Goal: Task Accomplishment & Management: Use online tool/utility

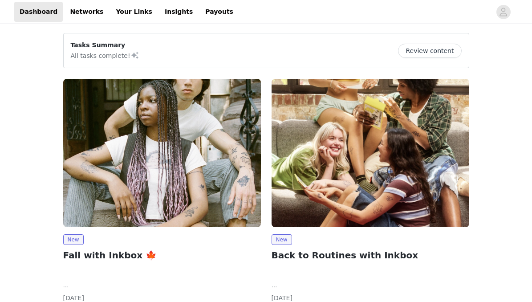
scroll to position [85, 0]
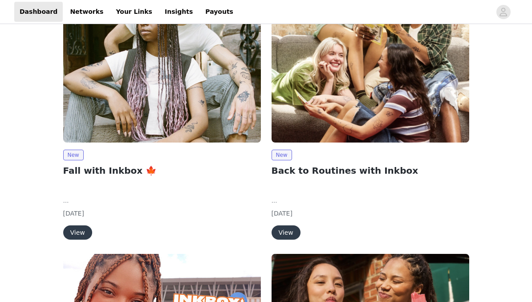
click at [81, 229] on button "View" at bounding box center [77, 232] width 29 height 14
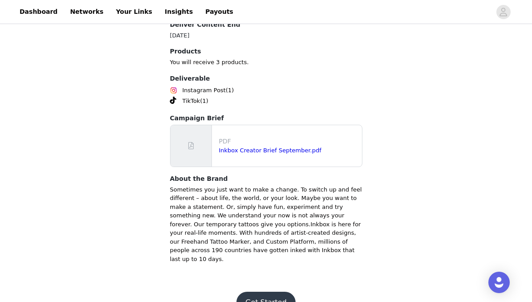
scroll to position [452, 0]
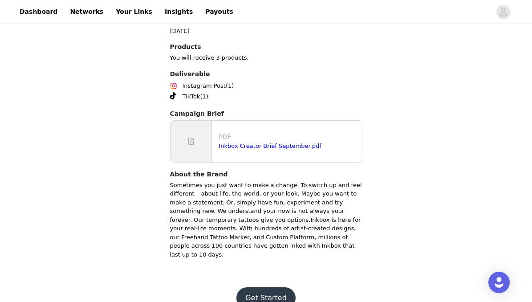
click at [272, 287] on button "Get Started" at bounding box center [265, 297] width 59 height 21
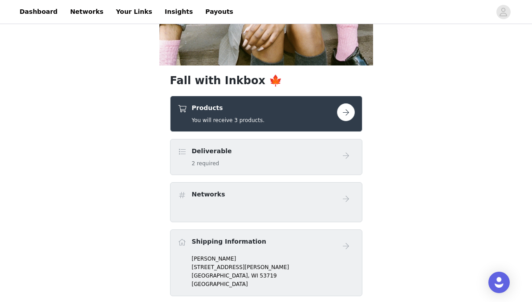
scroll to position [224, 0]
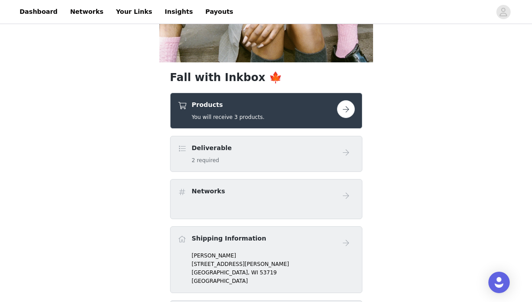
click at [343, 114] on button "button" at bounding box center [346, 109] width 18 height 18
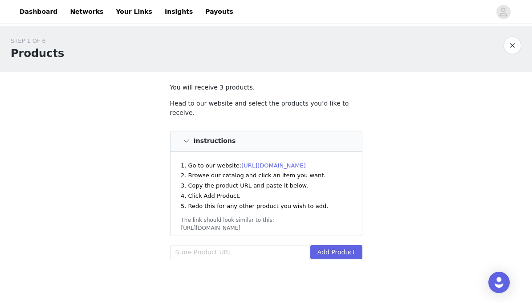
type input "[URL][DOMAIN_NAME]"
click at [338, 245] on button "Add Product" at bounding box center [336, 252] width 52 height 14
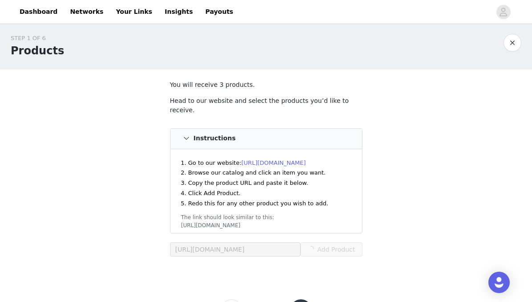
scroll to position [33, 0]
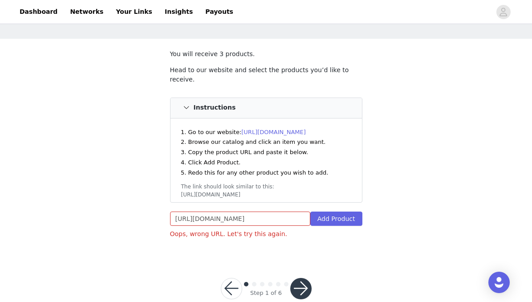
click at [329, 216] on div "[URL][DOMAIN_NAME] Add Product" at bounding box center [266, 221] width 192 height 18
click at [329, 214] on button "Add Product" at bounding box center [336, 219] width 52 height 14
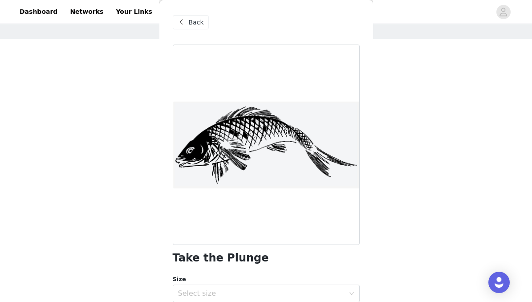
scroll to position [52, 0]
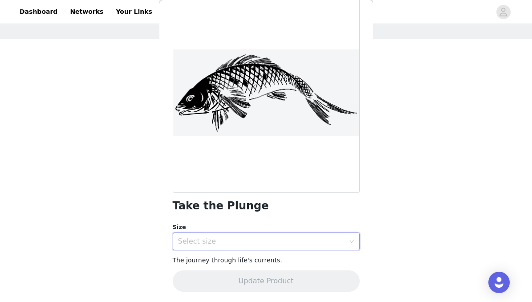
click at [220, 249] on div "Select size" at bounding box center [266, 241] width 187 height 18
click at [217, 262] on li "6 x 3 in" at bounding box center [266, 260] width 187 height 14
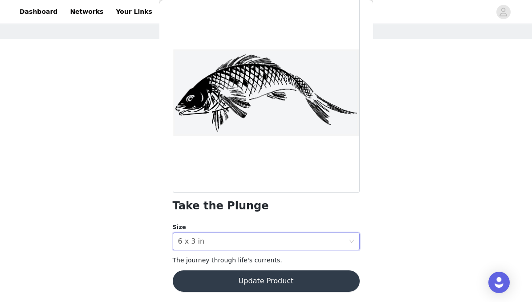
click at [228, 277] on button "Update Product" at bounding box center [266, 280] width 187 height 21
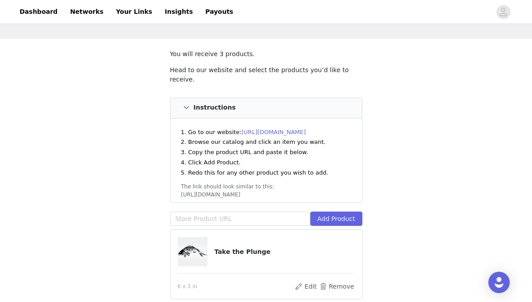
click at [236, 217] on div "Add Product" at bounding box center [266, 221] width 192 height 18
paste input "[URL][DOMAIN_NAME]"
click at [236, 213] on input "text" at bounding box center [240, 219] width 140 height 14
click at [325, 212] on button "Add Product" at bounding box center [336, 219] width 52 height 14
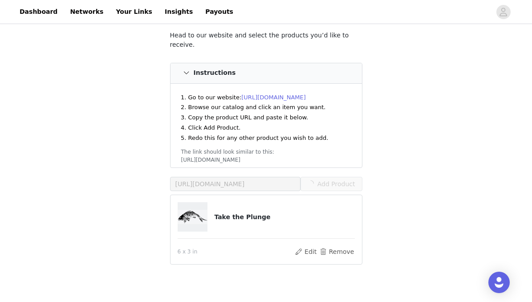
scroll to position [69, 0]
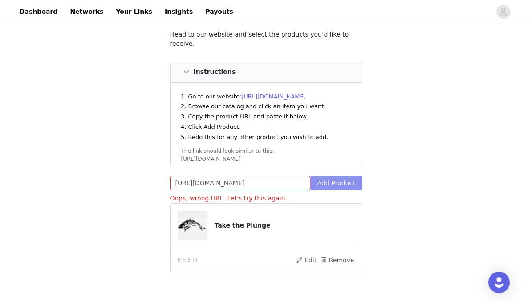
click at [353, 177] on button "Add Product" at bounding box center [336, 183] width 52 height 14
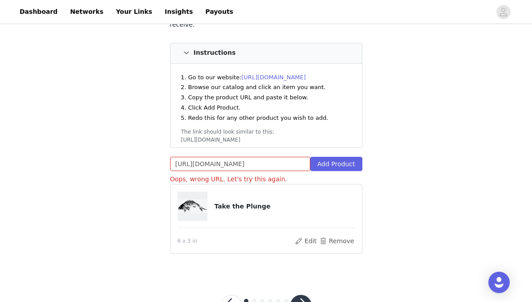
scroll to position [90, 0]
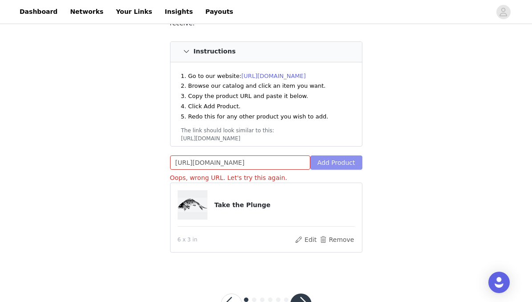
click at [334, 158] on button "Add Product" at bounding box center [336, 162] width 52 height 14
click at [284, 155] on input "[URL][DOMAIN_NAME]" at bounding box center [240, 162] width 140 height 14
click at [299, 155] on input "[URL][DOMAIN_NAME]" at bounding box center [240, 162] width 140 height 14
drag, startPoint x: 257, startPoint y: 155, endPoint x: 231, endPoint y: 155, distance: 25.8
click at [231, 155] on input "[URL][DOMAIN_NAME]" at bounding box center [240, 162] width 140 height 14
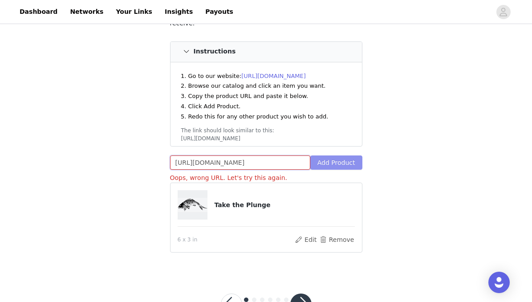
type input "[URL][DOMAIN_NAME]"
click at [334, 155] on button "Add Product" at bounding box center [336, 162] width 52 height 14
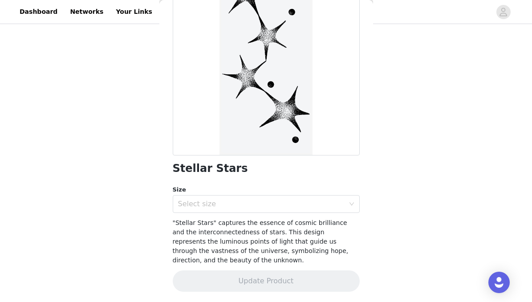
click at [264, 214] on div "Stellar Stars Size Select size "Stellar Stars" captures the essence of cosmic b…" at bounding box center [266, 128] width 187 height 347
click at [264, 211] on div "Select size" at bounding box center [263, 203] width 171 height 17
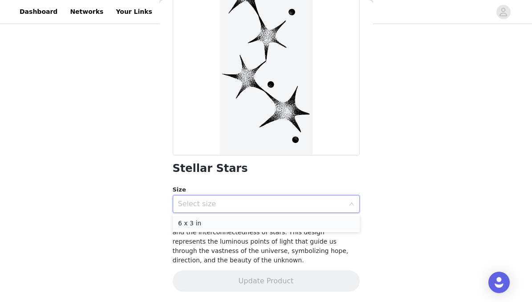
click at [256, 227] on li "6 x 3 in" at bounding box center [266, 223] width 187 height 14
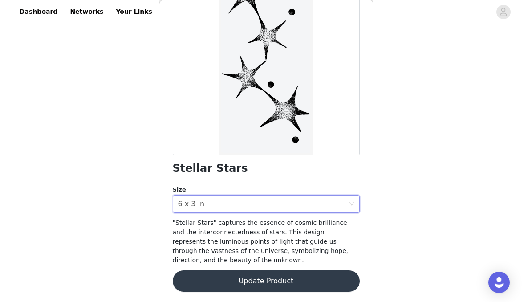
click at [259, 281] on button "Update Product" at bounding box center [266, 280] width 187 height 21
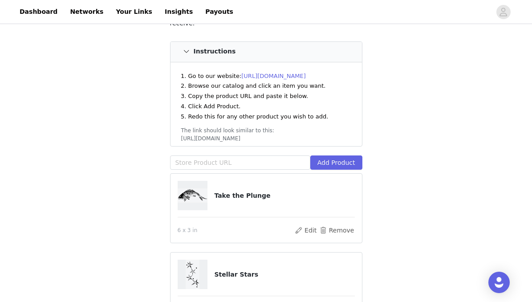
scroll to position [182, 0]
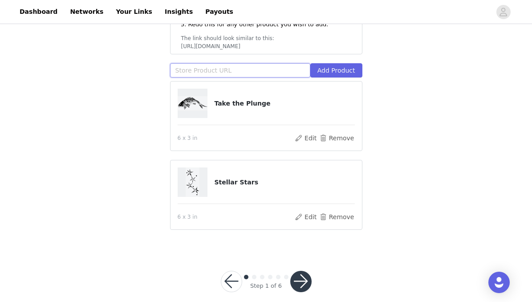
click at [257, 63] on input "text" at bounding box center [240, 70] width 140 height 14
paste input "[URL][DOMAIN_NAME]"
click at [333, 63] on button "Add Product" at bounding box center [336, 70] width 52 height 14
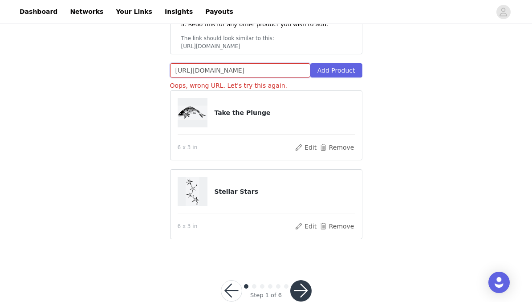
drag, startPoint x: 259, startPoint y: 64, endPoint x: 232, endPoint y: 64, distance: 27.2
click at [232, 64] on input "[URL][DOMAIN_NAME]" at bounding box center [240, 70] width 140 height 14
type input "[URL][DOMAIN_NAME]"
click at [352, 63] on button "Add Product" at bounding box center [336, 70] width 52 height 14
